Goal: Information Seeking & Learning: Learn about a topic

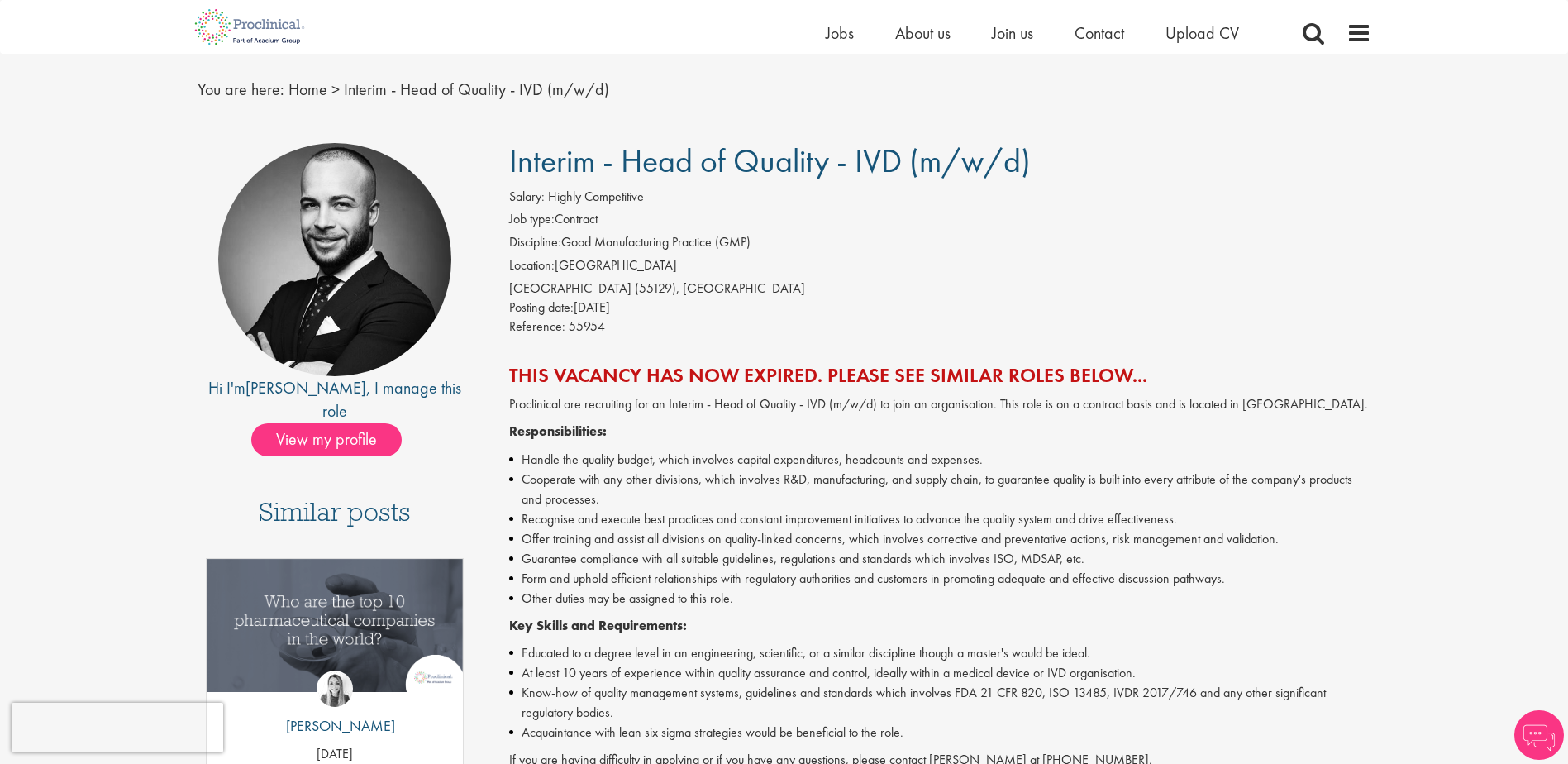
scroll to position [82, 0]
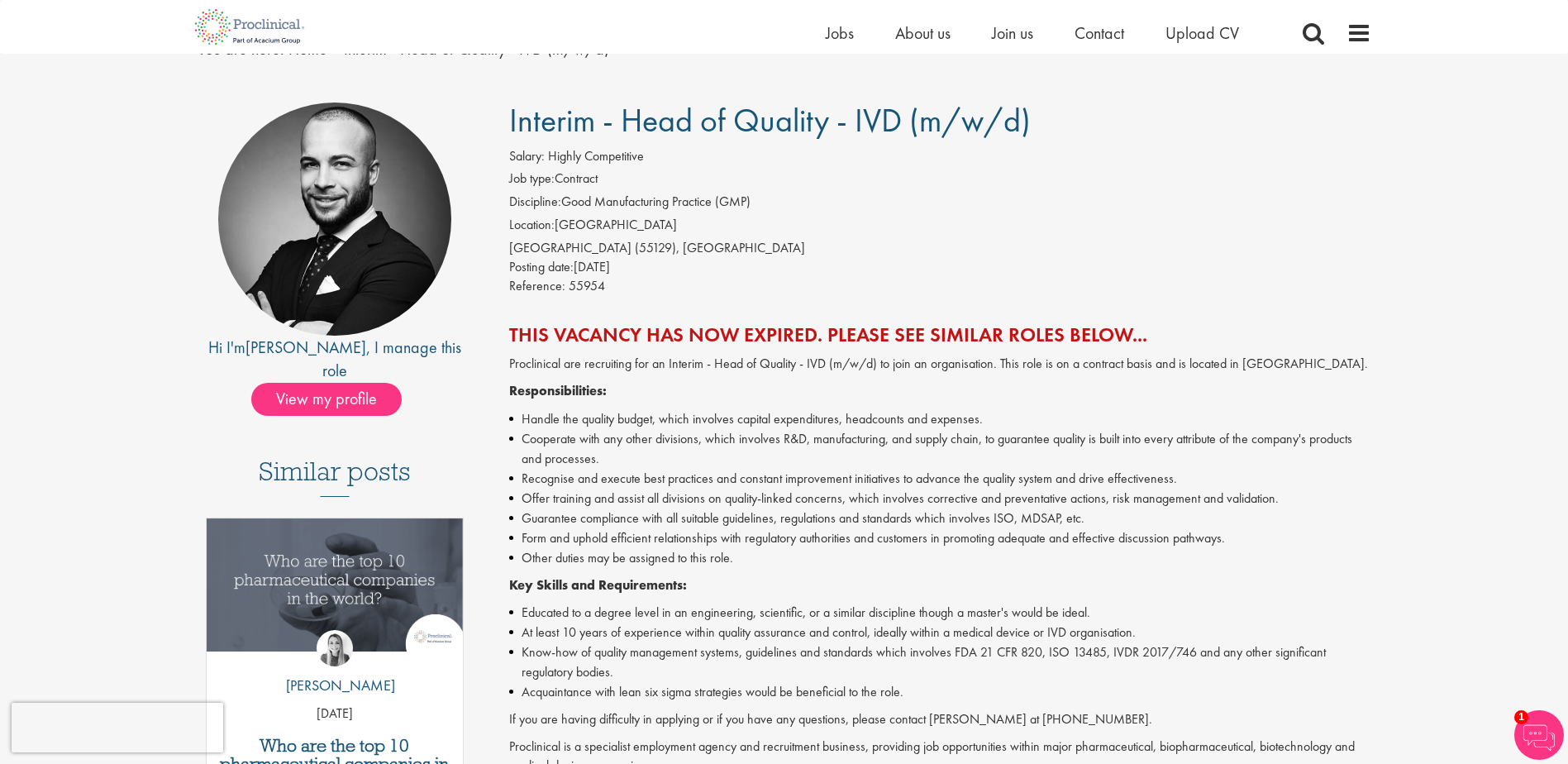
click at [931, 332] on h2 "This vacancy has now expired. Please see similar roles below..." at bounding box center [940, 335] width 863 height 22
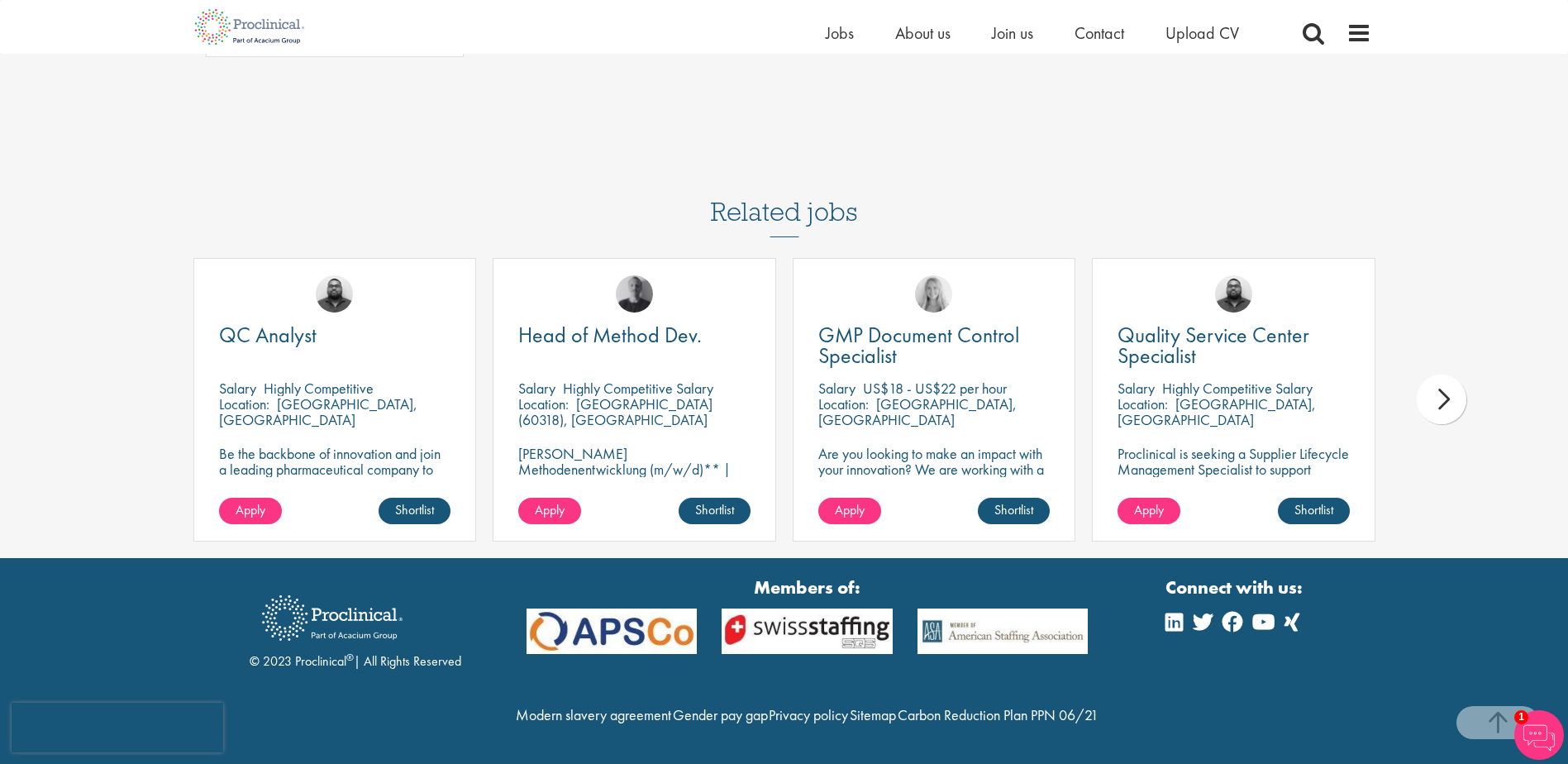
scroll to position [1157, 0]
click at [1266, 321] on span "Quality Service Center Specialist" at bounding box center [1214, 345] width 192 height 49
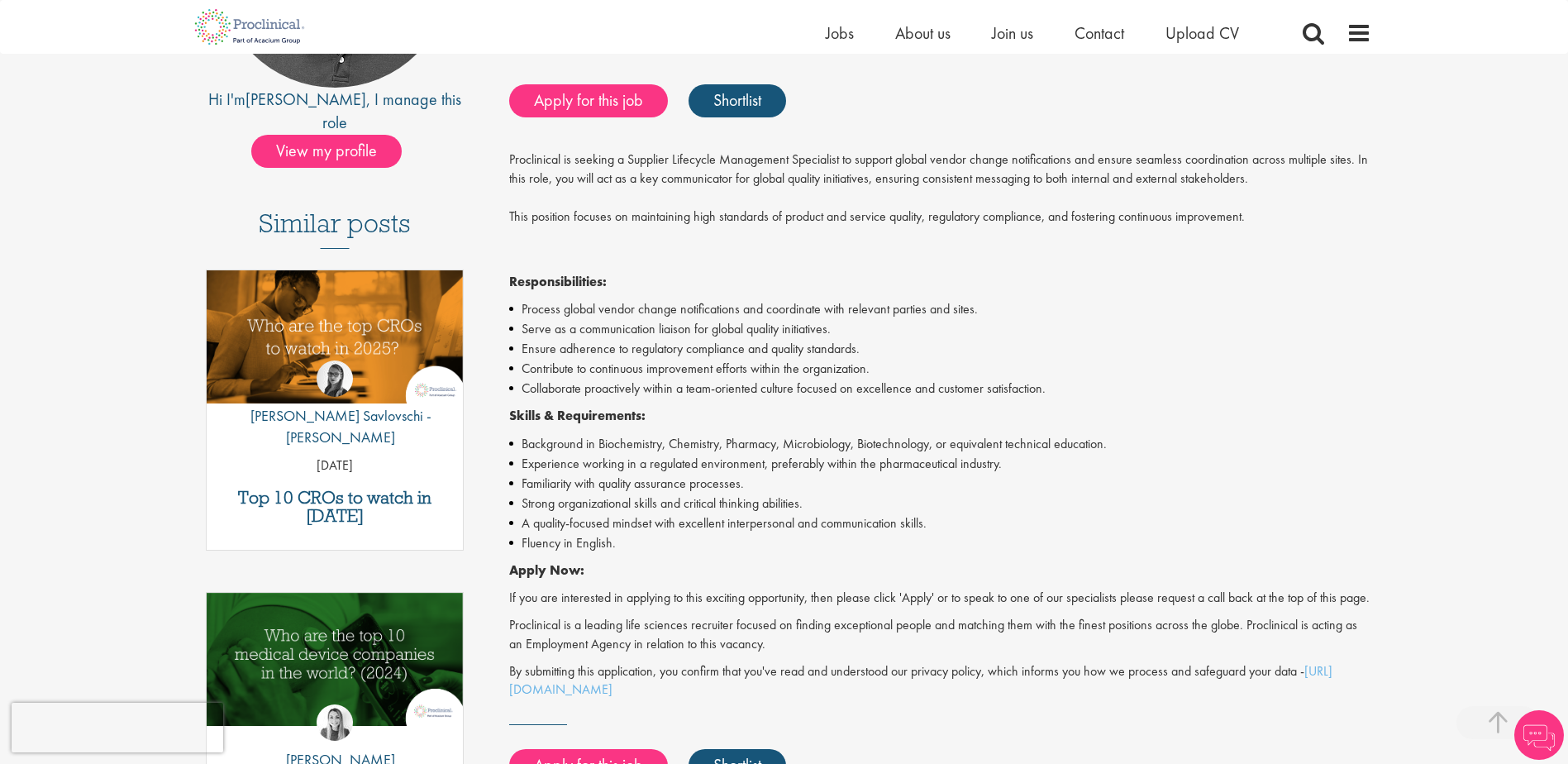
scroll to position [413, 0]
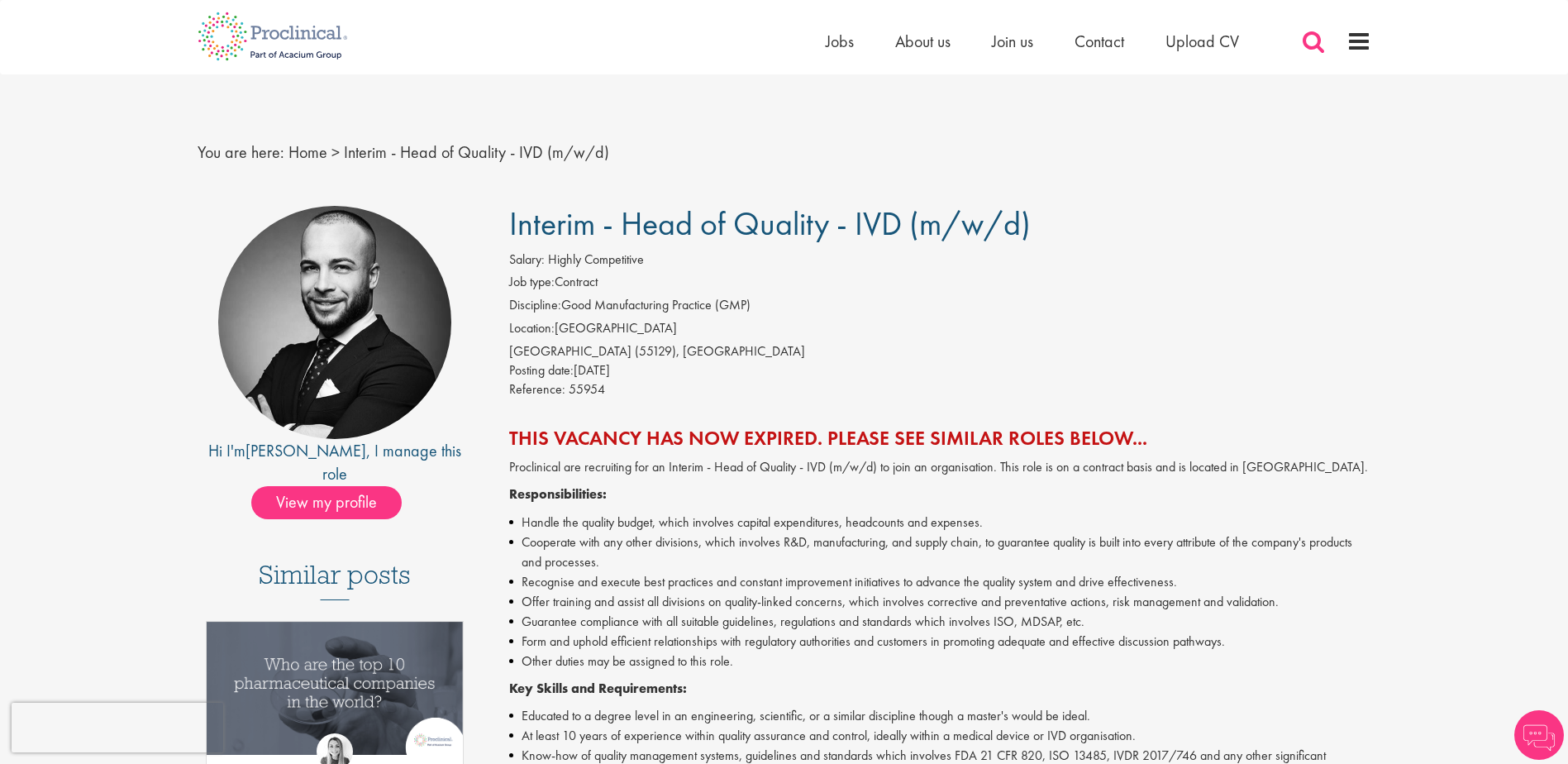
click at [1310, 37] on span at bounding box center [1313, 40] width 24 height 24
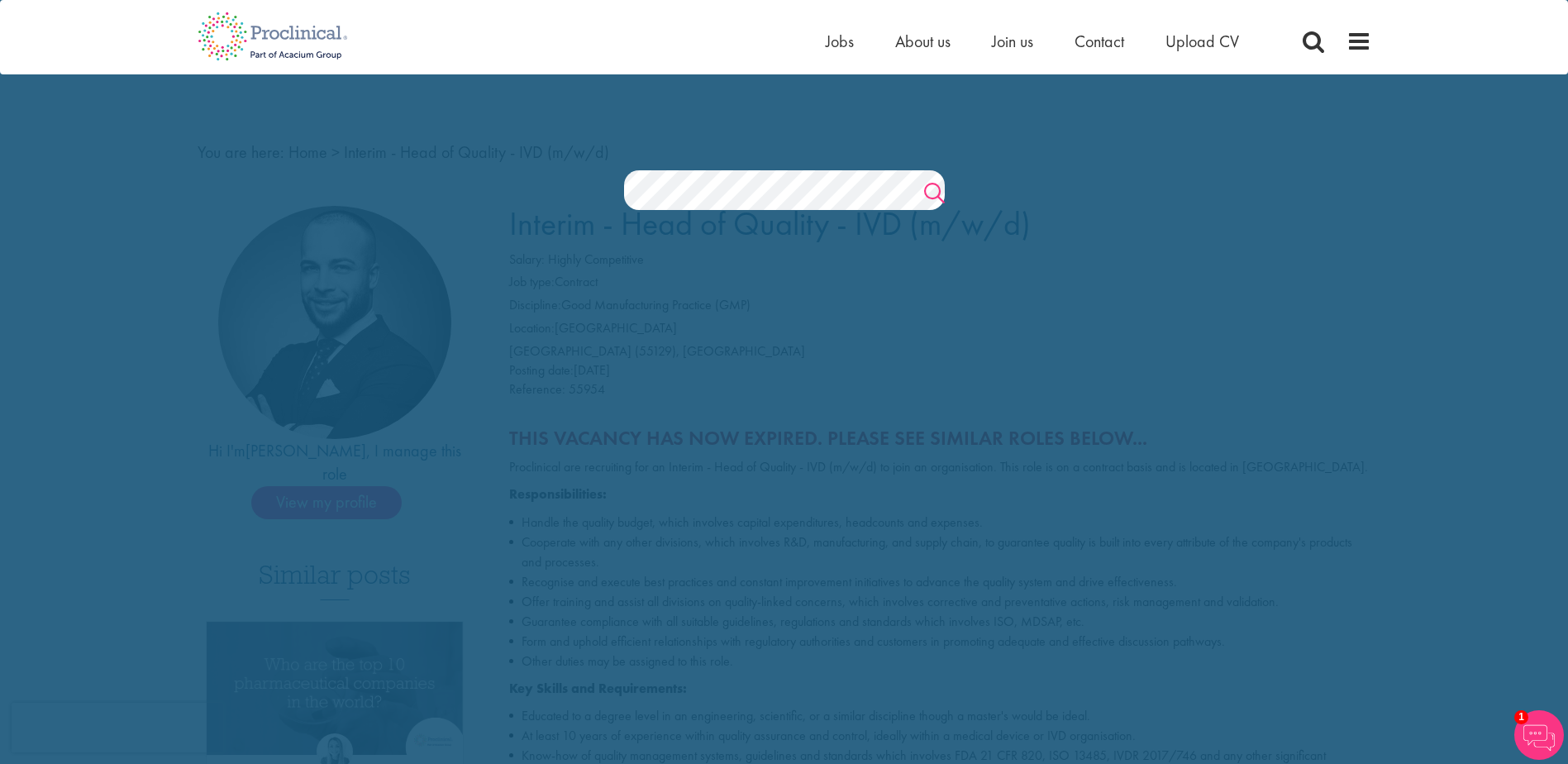
click at [939, 186] on link "Search" at bounding box center [934, 194] width 21 height 33
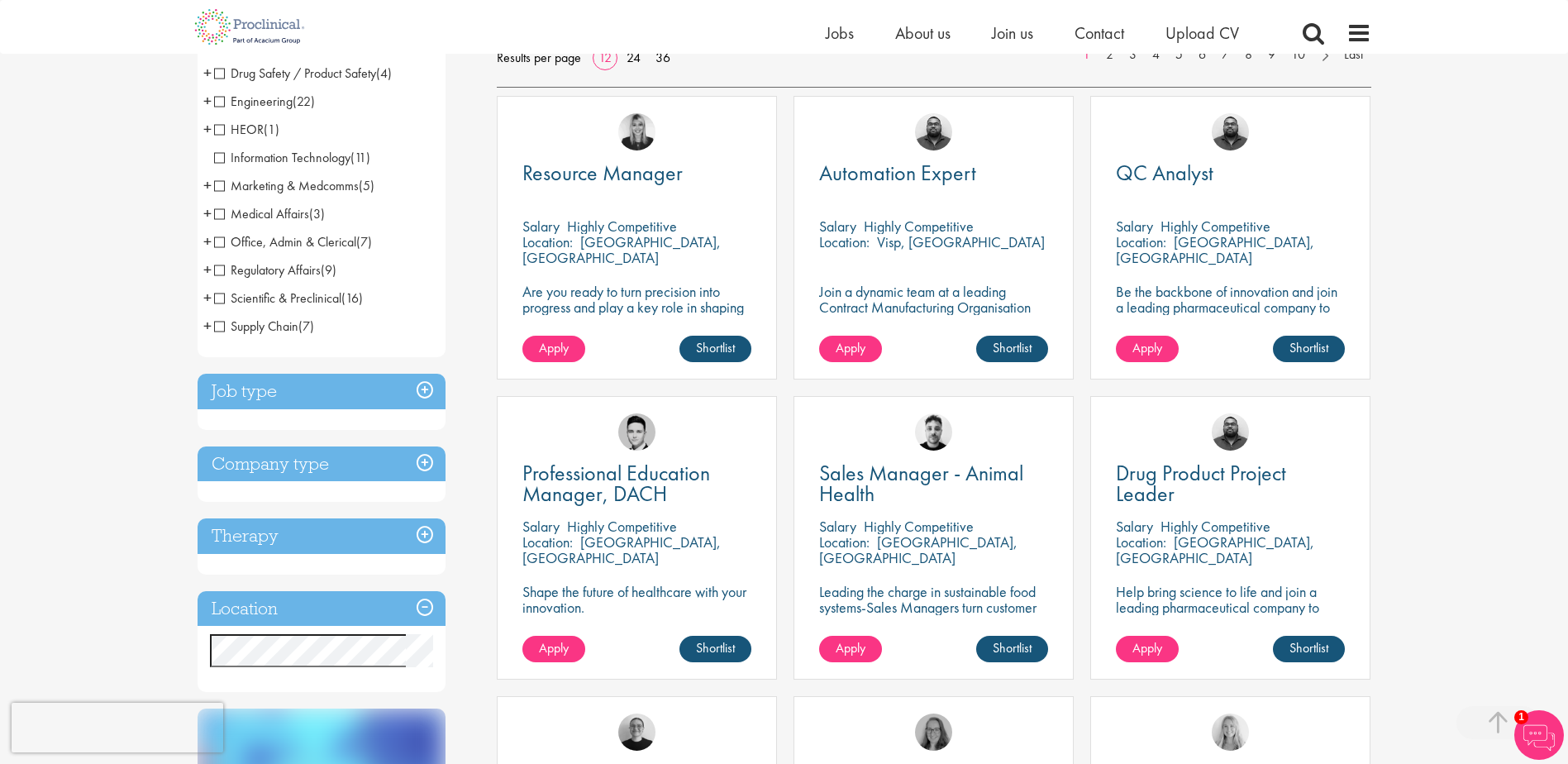
scroll to position [248, 0]
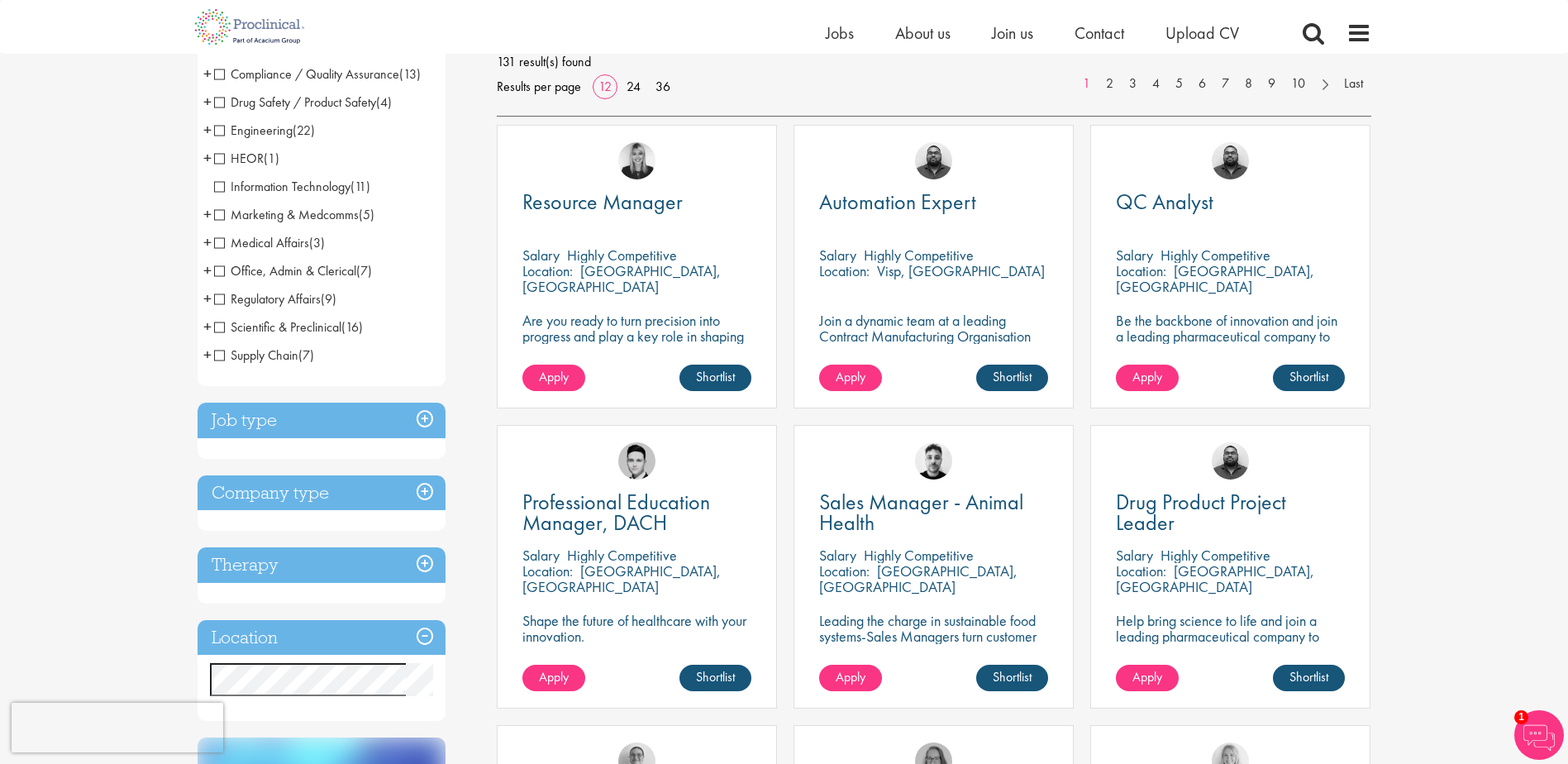
click at [295, 417] on h3 "Job type" at bounding box center [322, 420] width 248 height 35
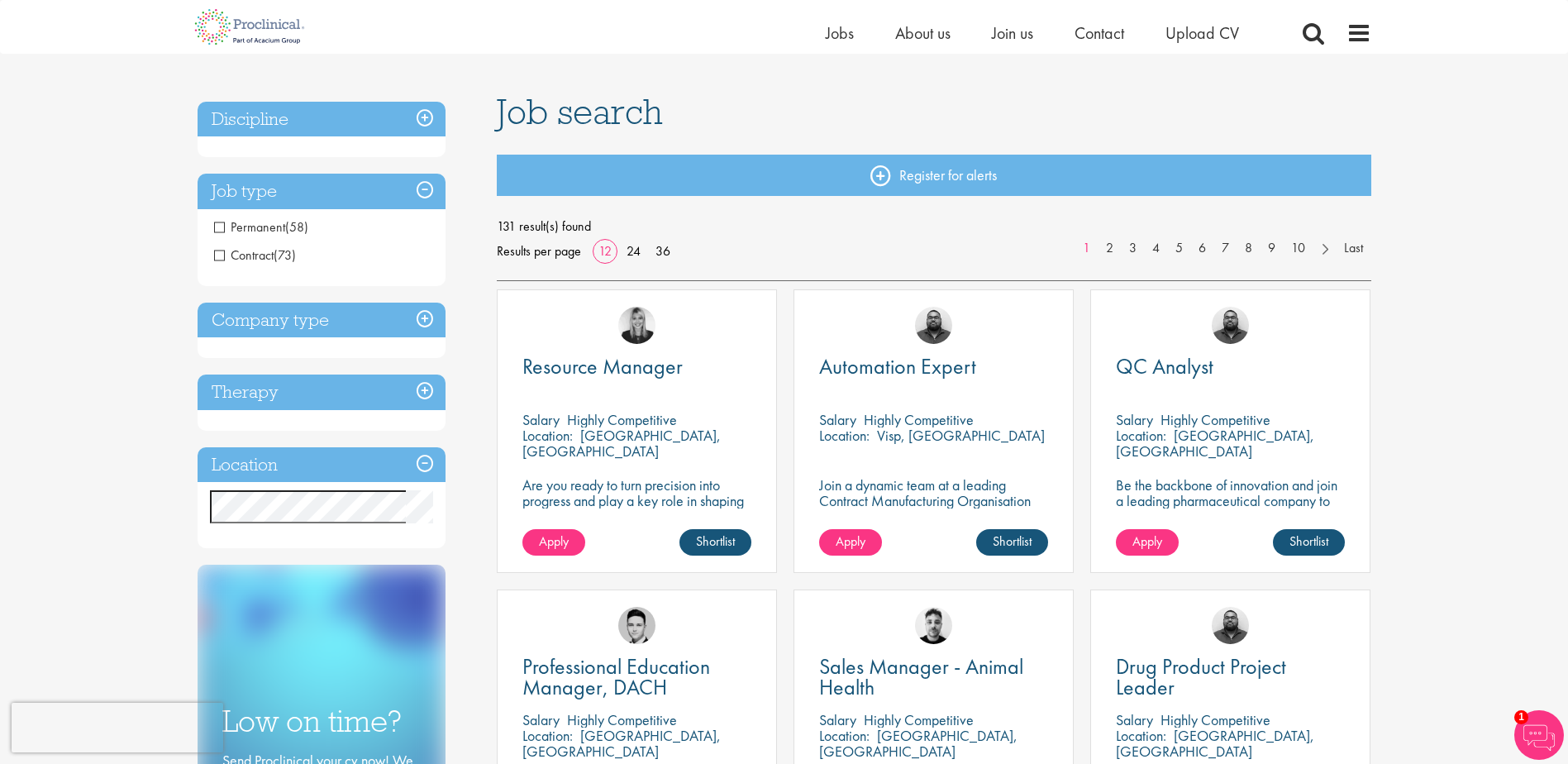
scroll to position [82, 0]
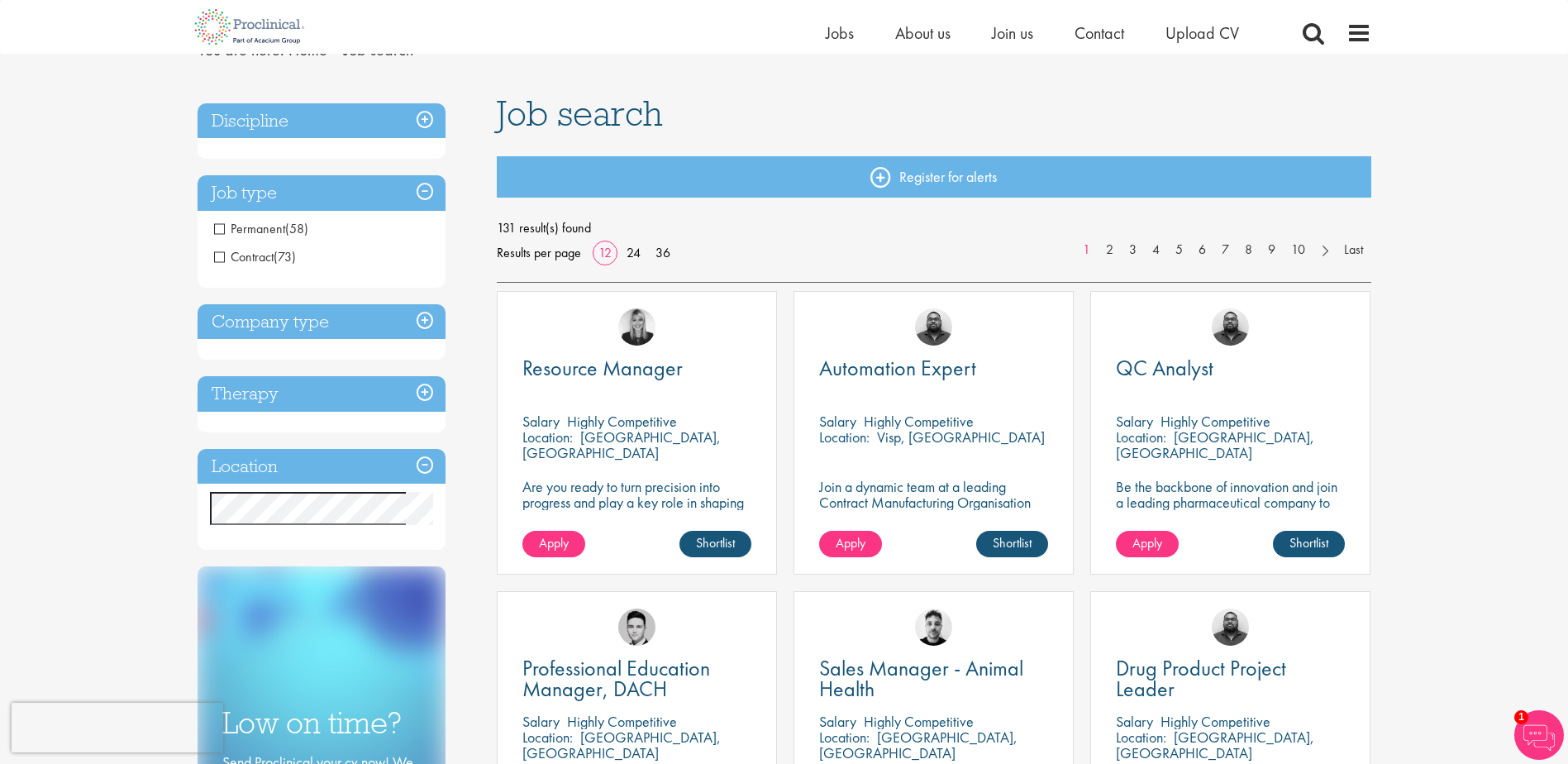
click at [231, 260] on span "Contract" at bounding box center [243, 257] width 60 height 18
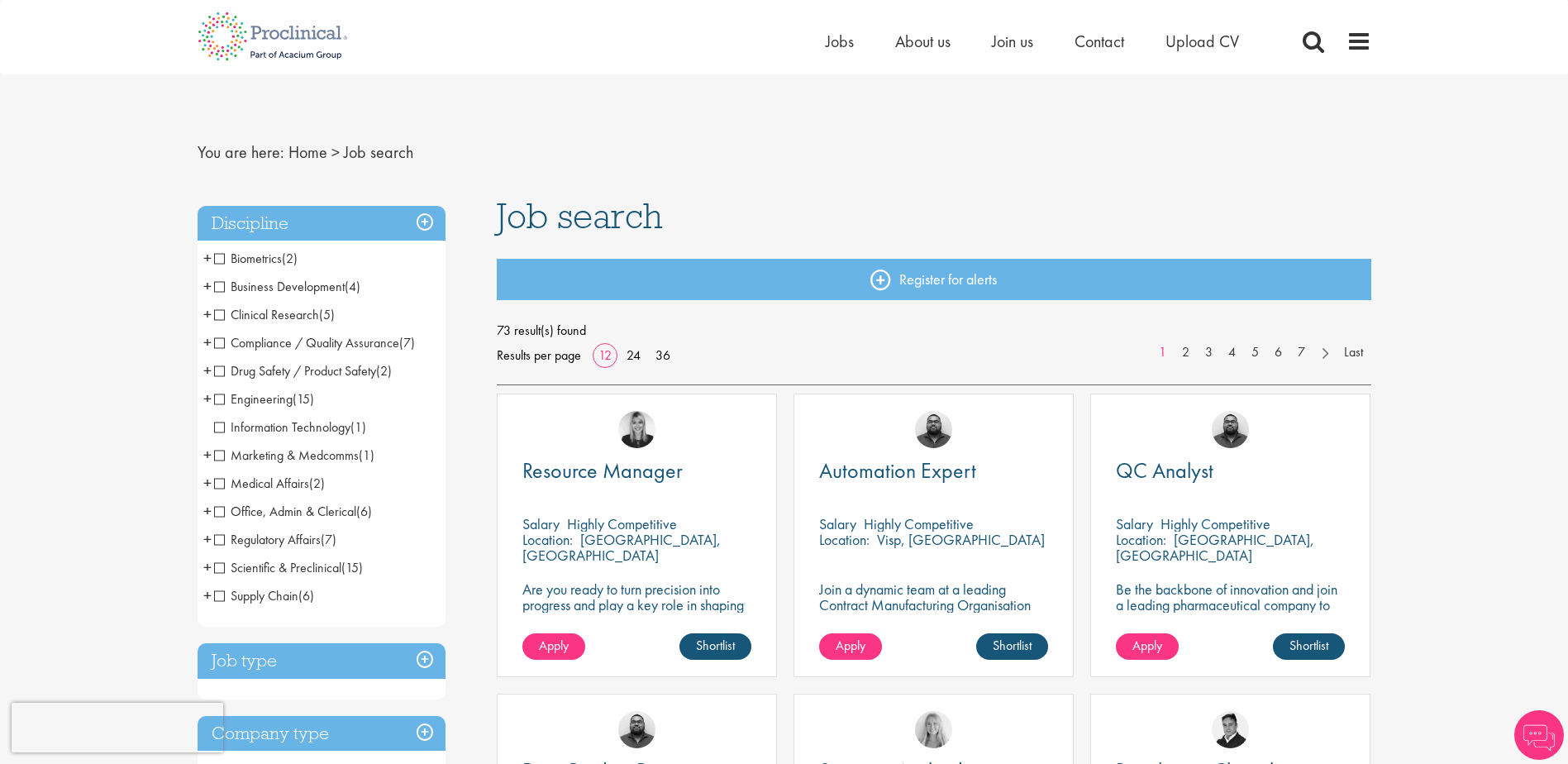
click at [217, 542] on span "Regulatory Affairs" at bounding box center [267, 539] width 107 height 18
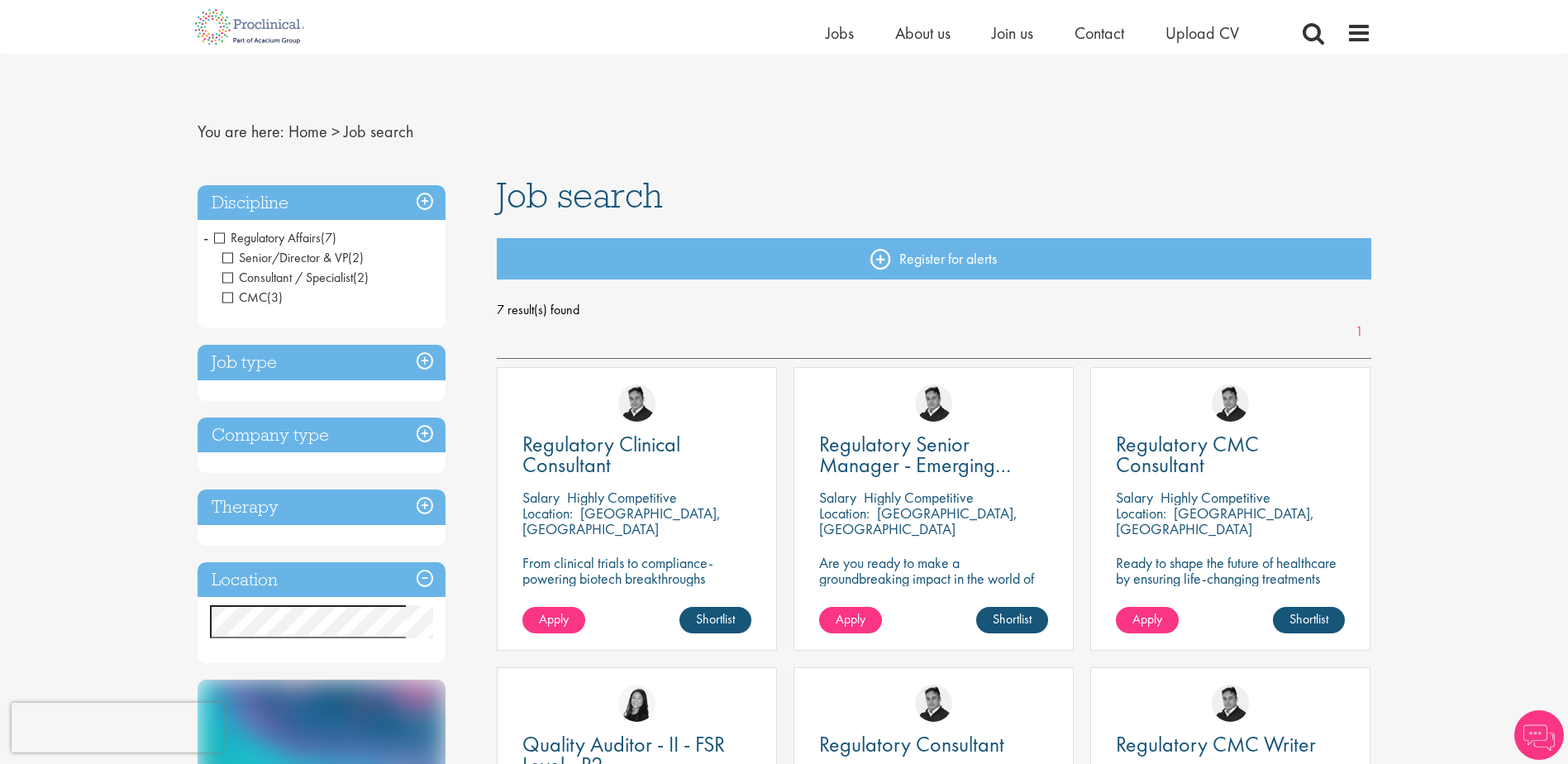
scroll to position [82, 0]
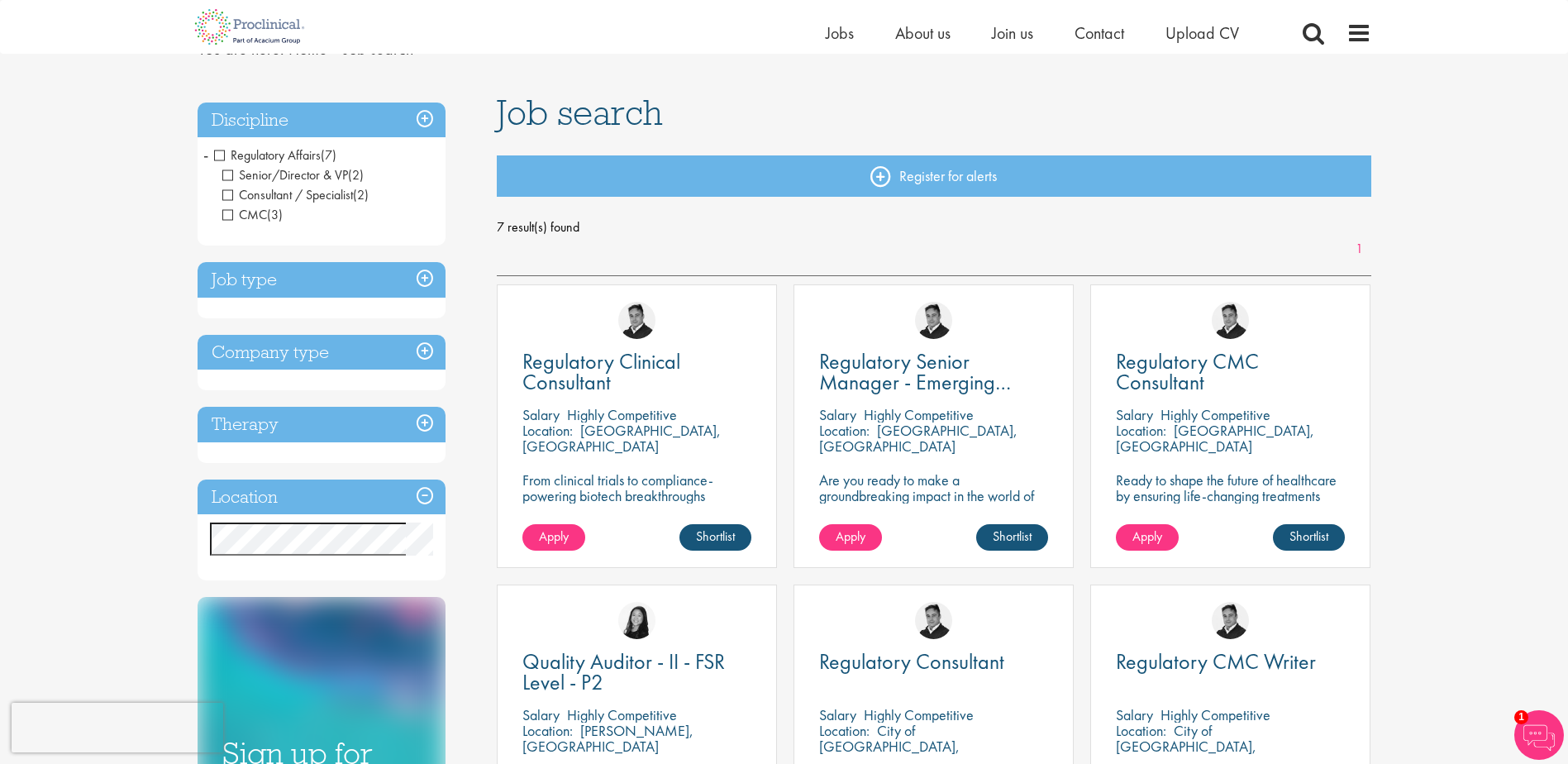
drag, startPoint x: 1179, startPoint y: 390, endPoint x: 1422, endPoint y: 390, distance: 243.0
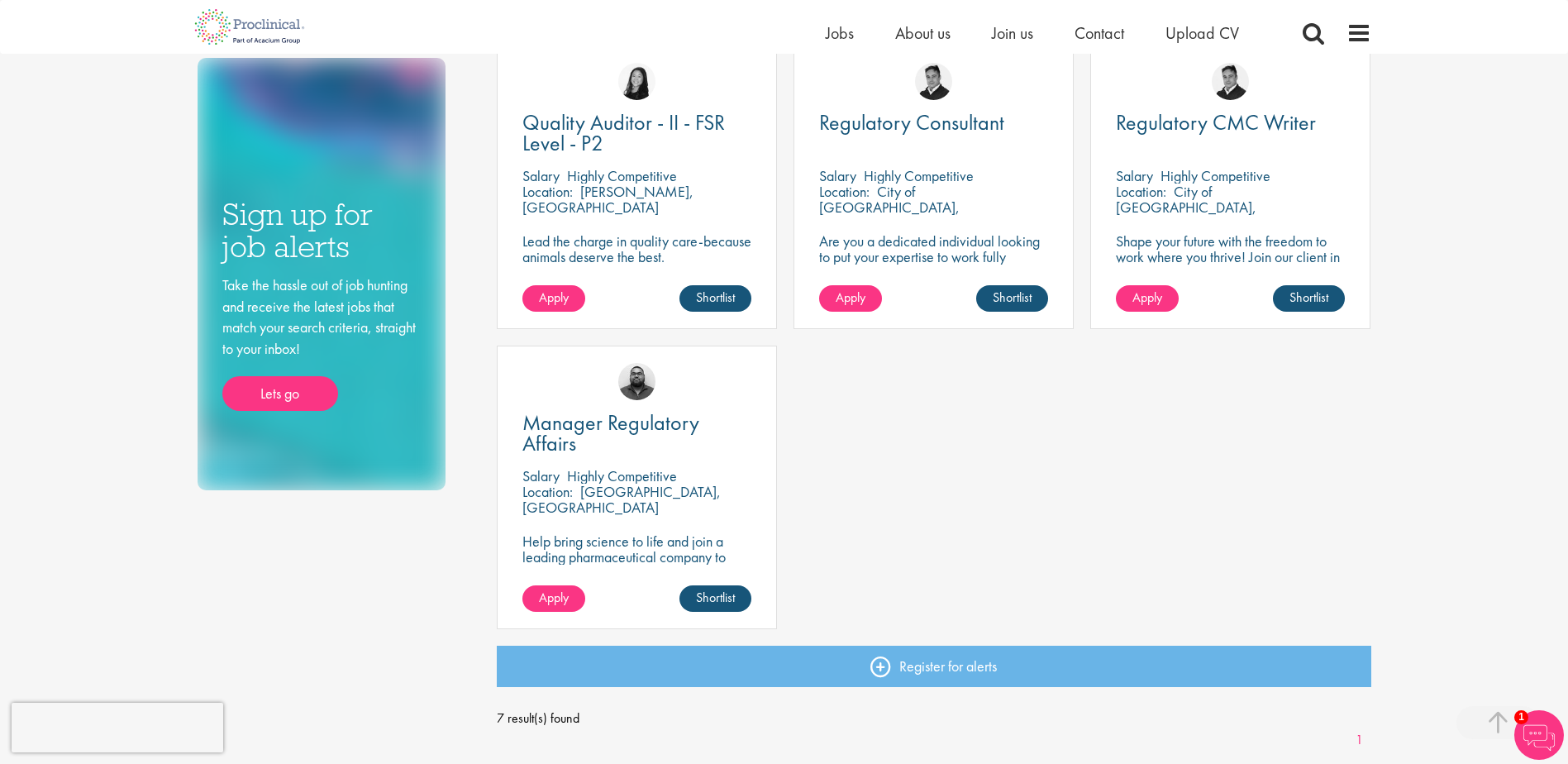
scroll to position [661, 0]
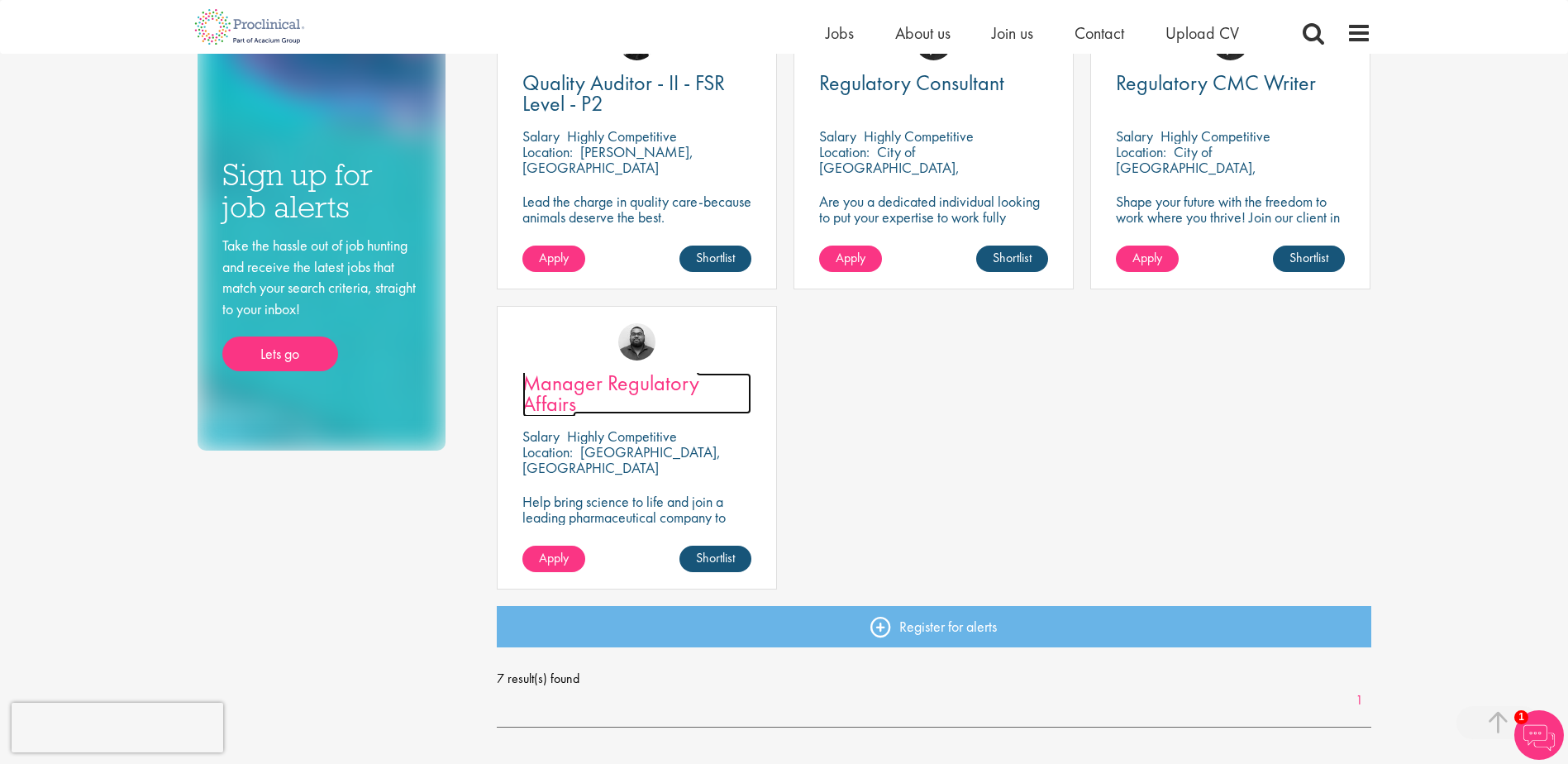
click at [586, 382] on span "Manager Regulatory Affairs" at bounding box center [611, 393] width 177 height 49
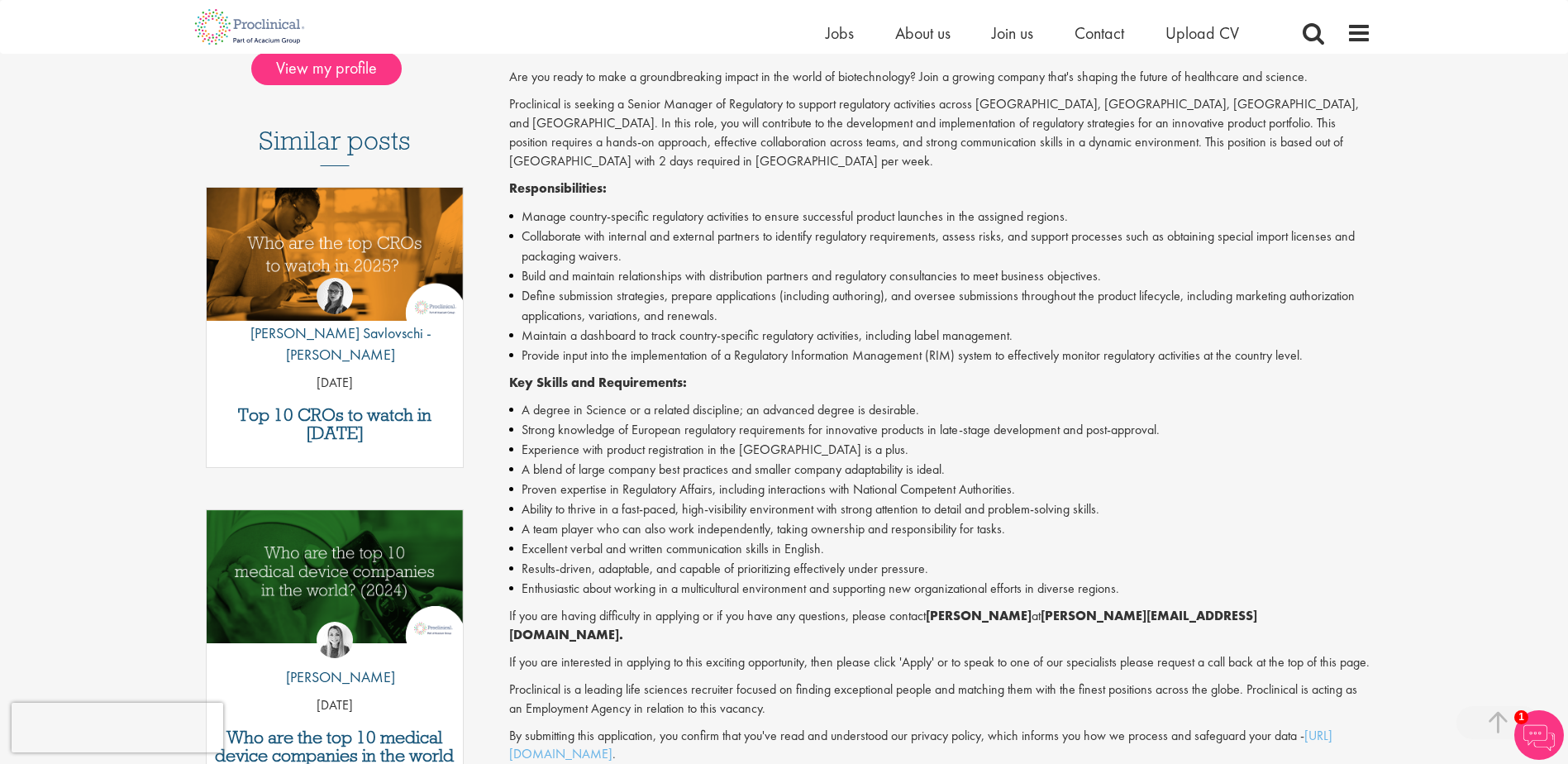
scroll to position [496, 0]
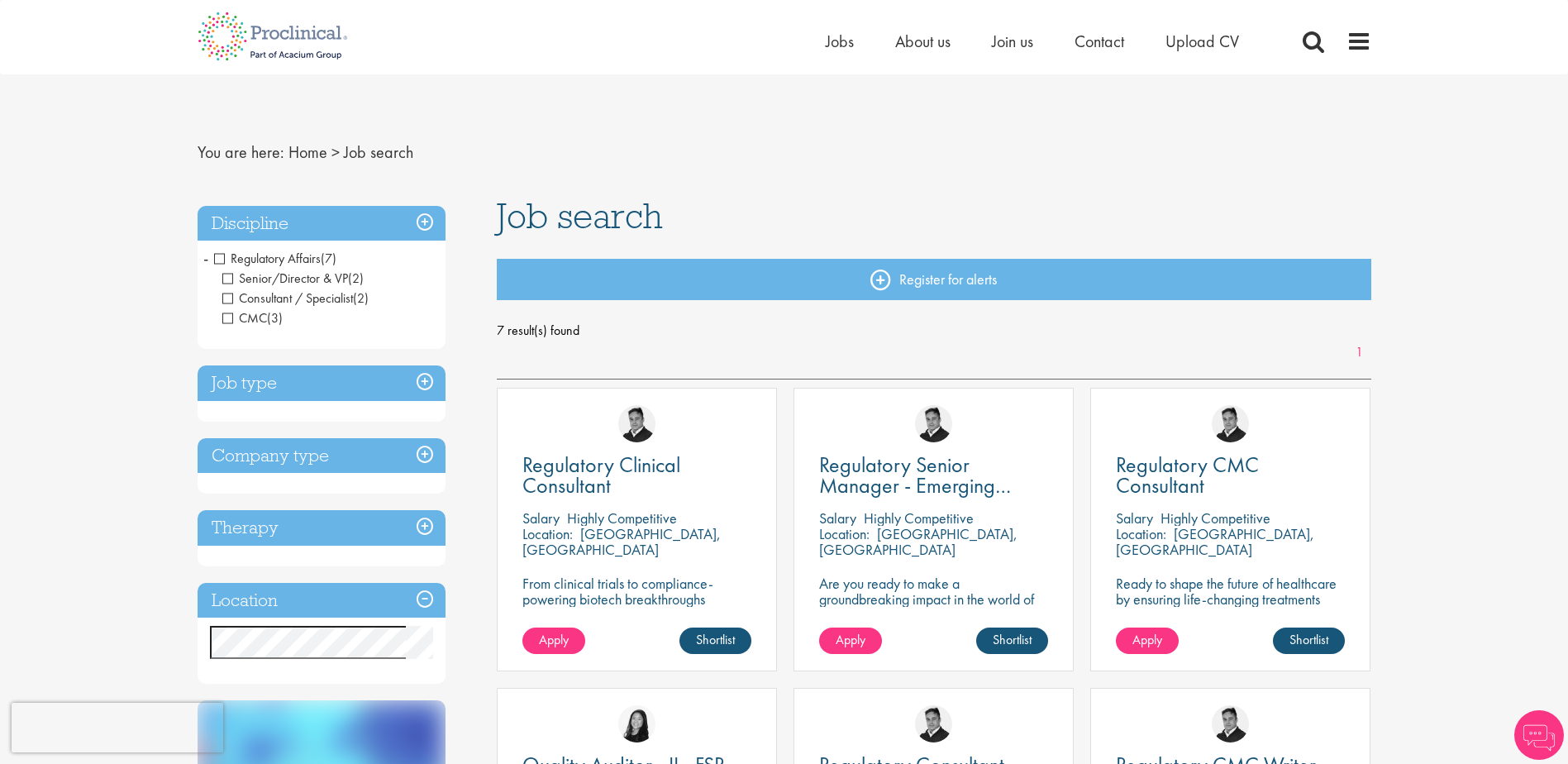
click at [220, 262] on span "Regulatory Affairs" at bounding box center [267, 258] width 107 height 18
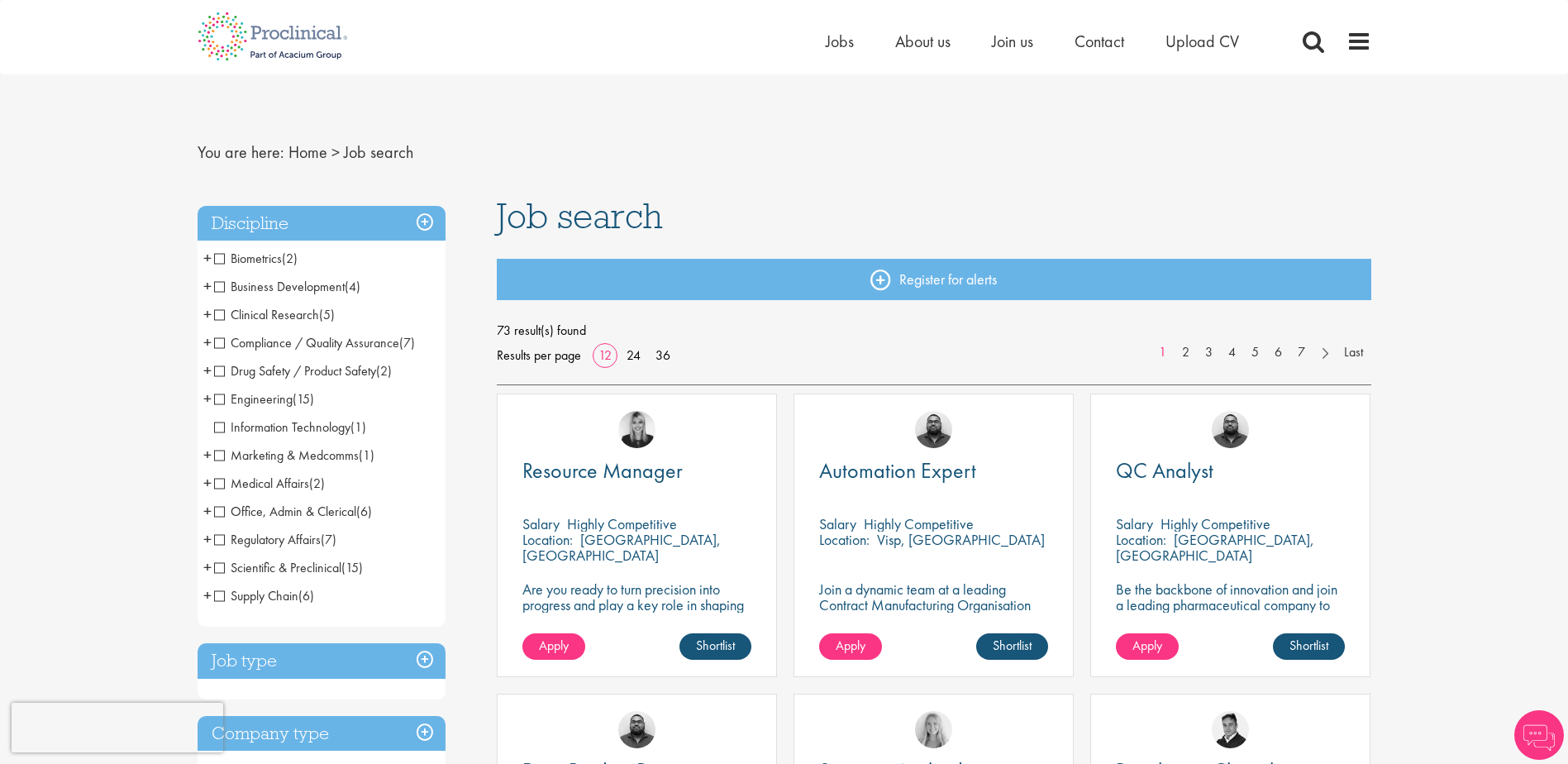
click at [216, 343] on span "Compliance / Quality Assurance" at bounding box center [306, 342] width 185 height 18
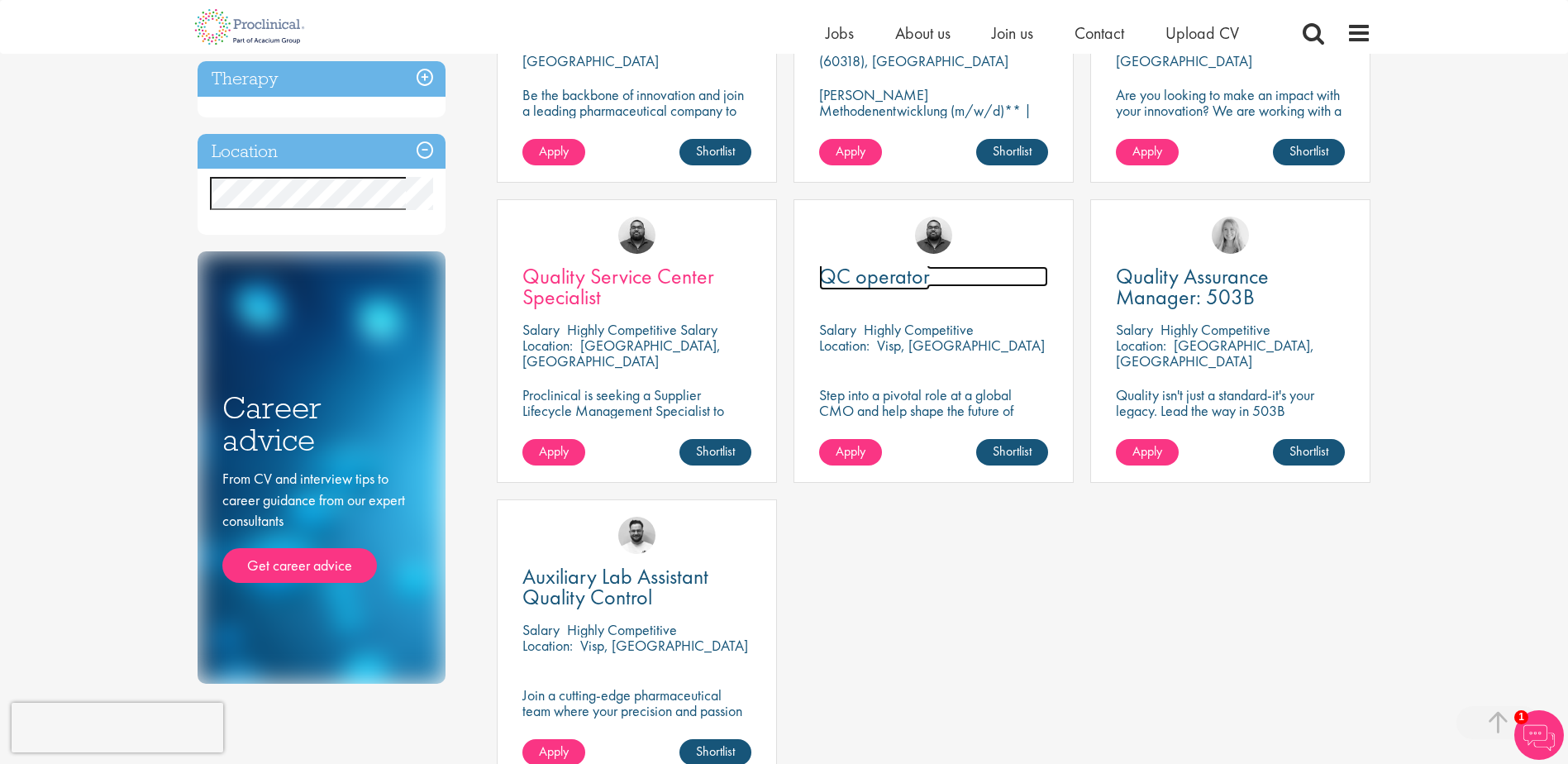
scroll to position [496, 0]
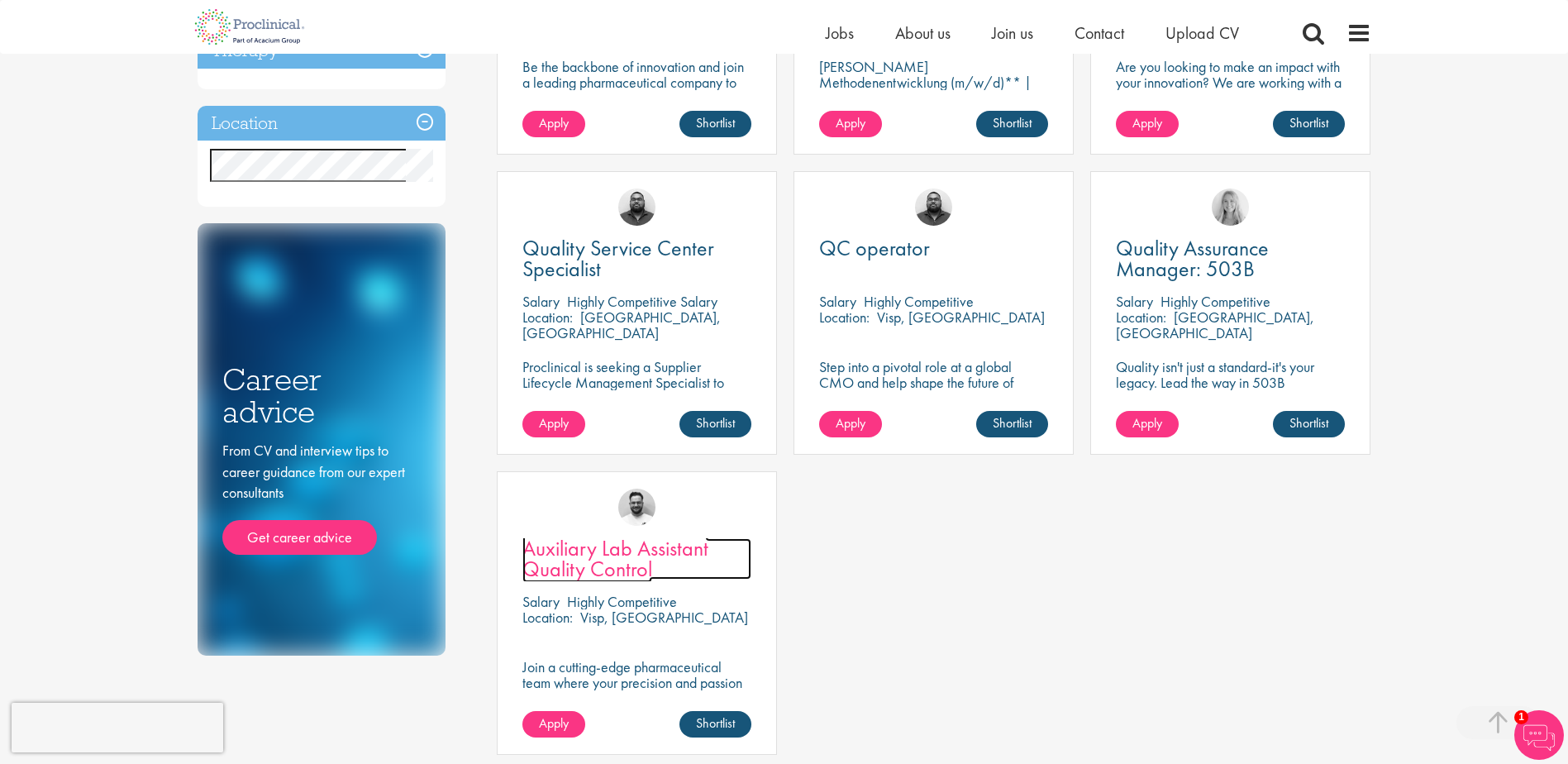
click at [602, 564] on span "Auxiliary Lab Assistant Quality Control" at bounding box center [615, 559] width 186 height 49
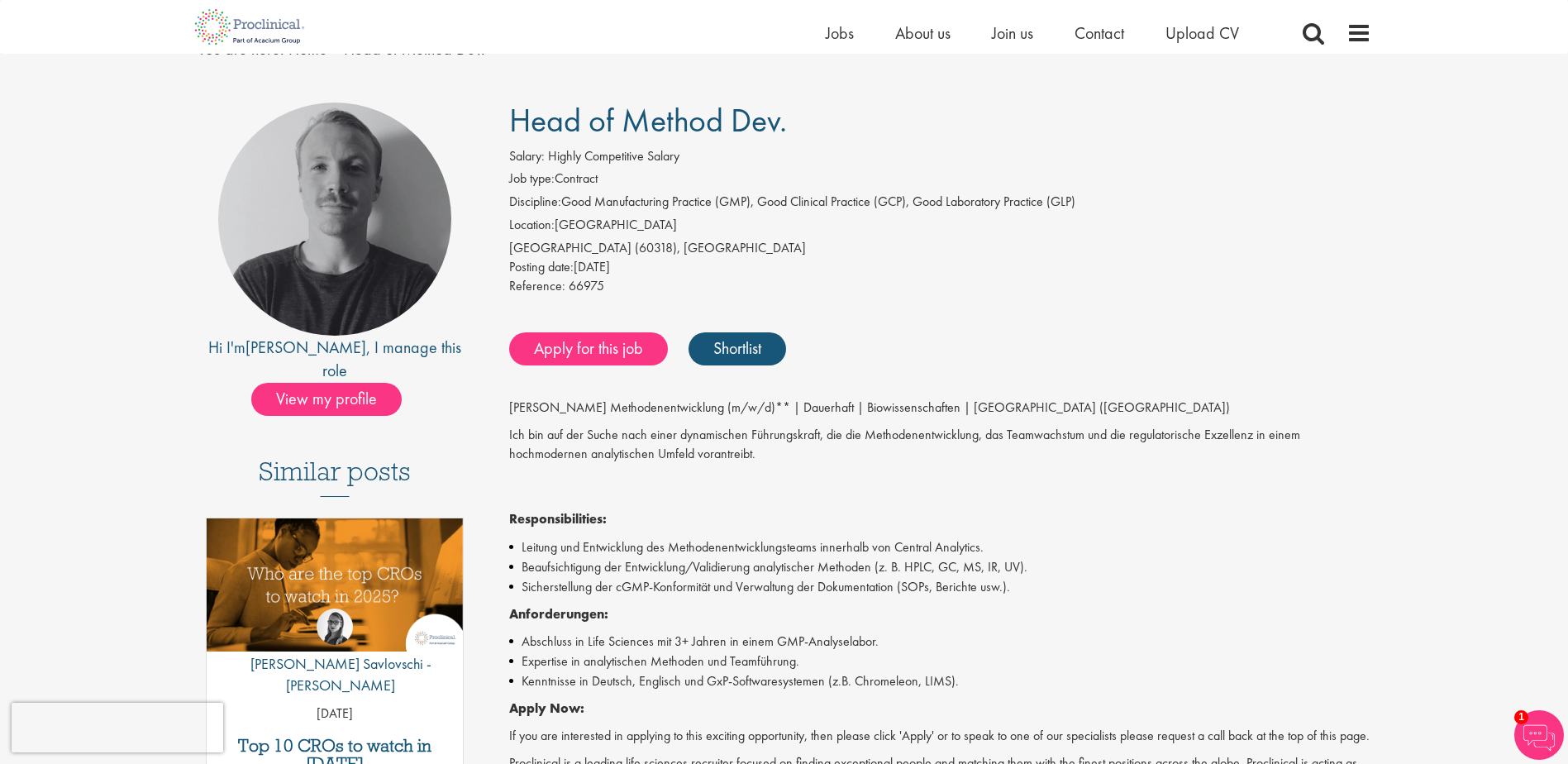
scroll to position [165, 0]
